Goal: Download file/media

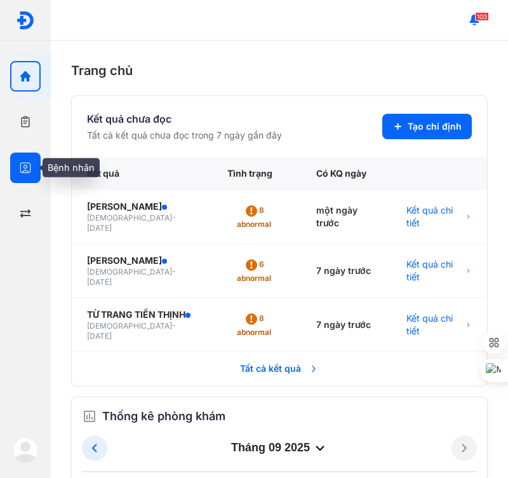
click at [26, 176] on div at bounding box center [25, 167] width 30 height 30
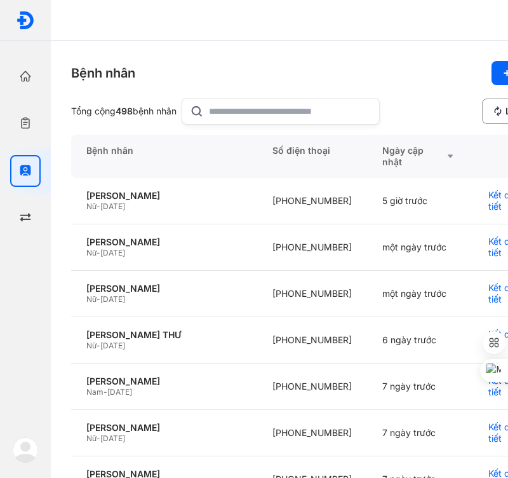
click at [279, 109] on input "text" at bounding box center [290, 110] width 163 height 25
type input "**********"
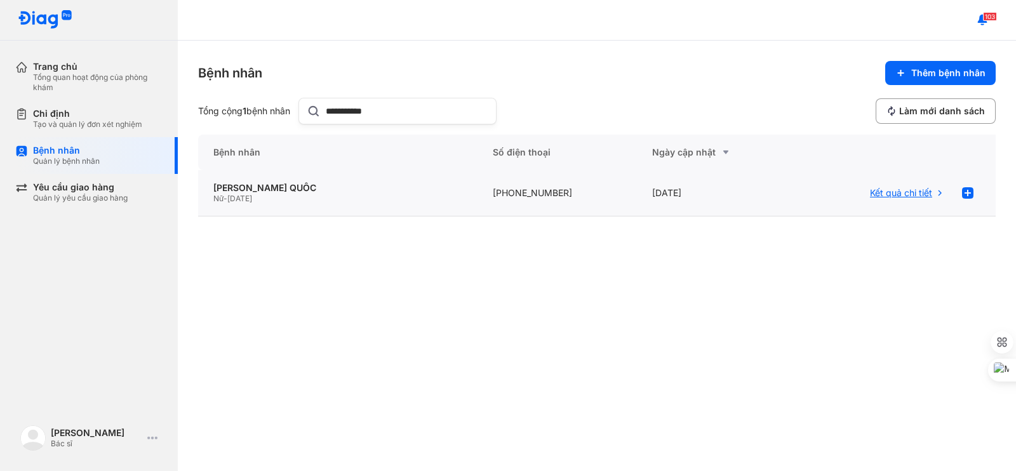
click at [507, 195] on span "Kết quả chi tiết" at bounding box center [901, 192] width 62 height 11
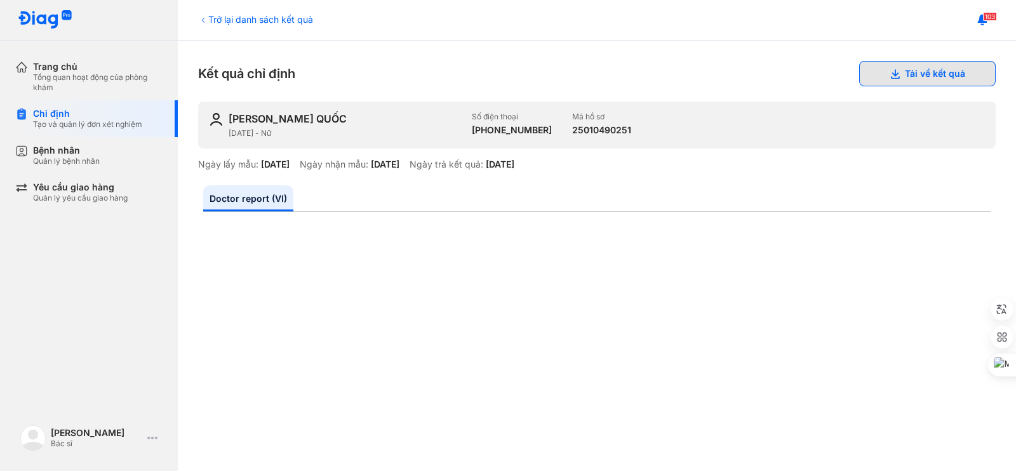
click at [906, 81] on button "Tải về kết quả" at bounding box center [927, 73] width 137 height 25
click at [451, 3] on div "103" at bounding box center [597, 20] width 838 height 41
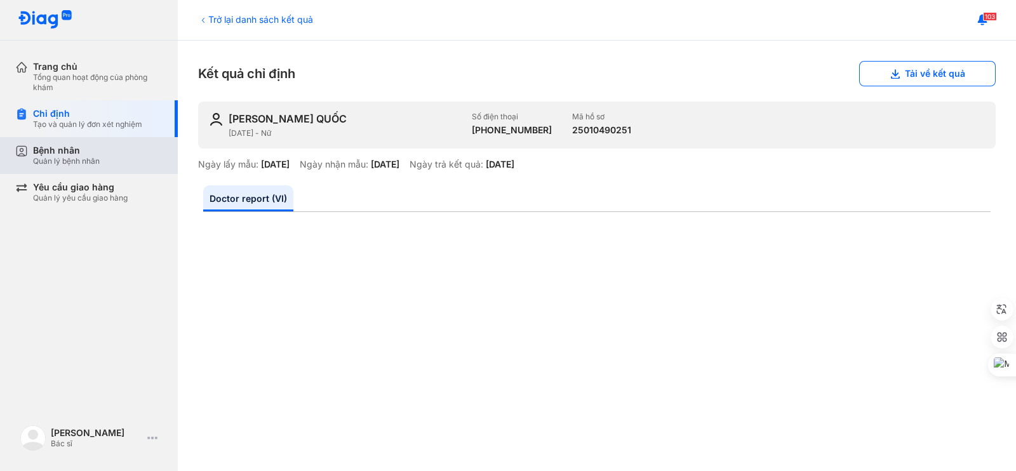
click at [82, 157] on div "Quản lý bệnh nhân" at bounding box center [66, 161] width 67 height 10
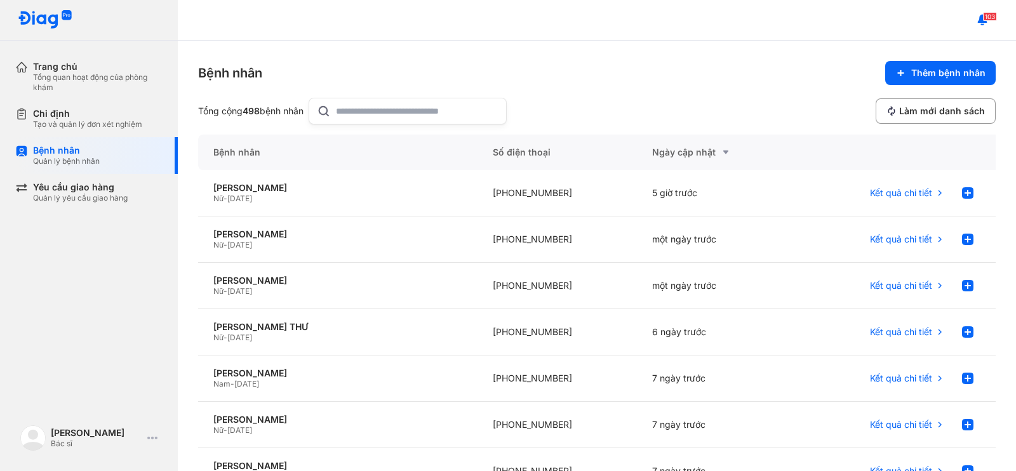
click at [366, 110] on input "text" at bounding box center [417, 110] width 163 height 25
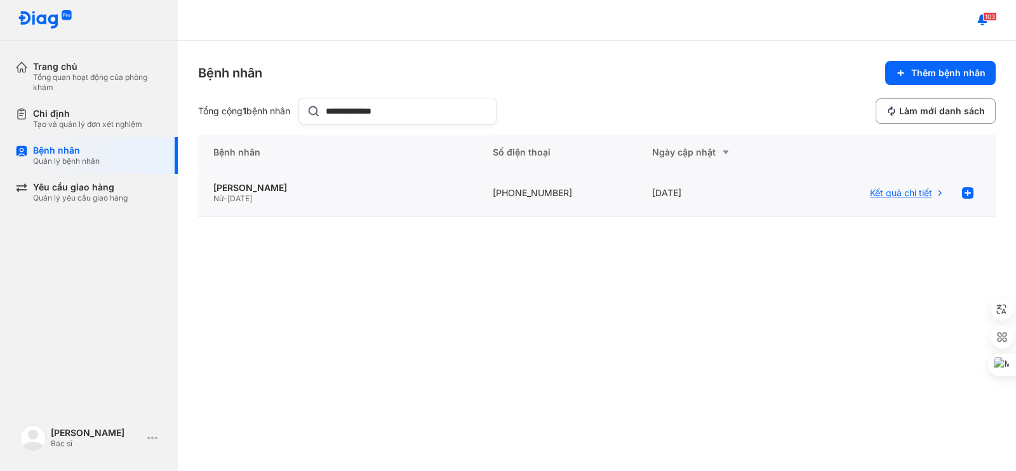
type input "**********"
click at [923, 191] on span "Kết quả chi tiết" at bounding box center [901, 192] width 62 height 11
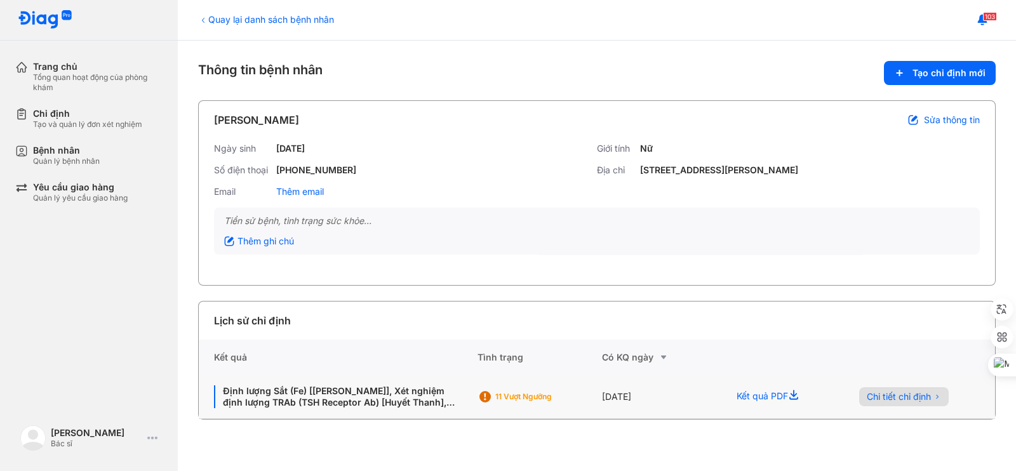
click at [887, 395] on span "Chi tiết chỉ định" at bounding box center [899, 396] width 64 height 11
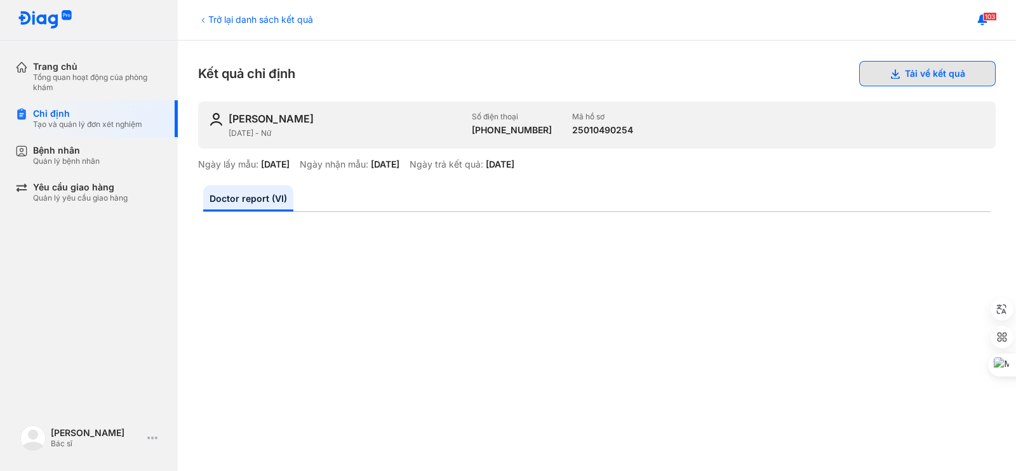
click at [900, 71] on button "Tải về kết quả" at bounding box center [927, 73] width 137 height 25
